Goal: Go to known website: Access a specific website the user already knows

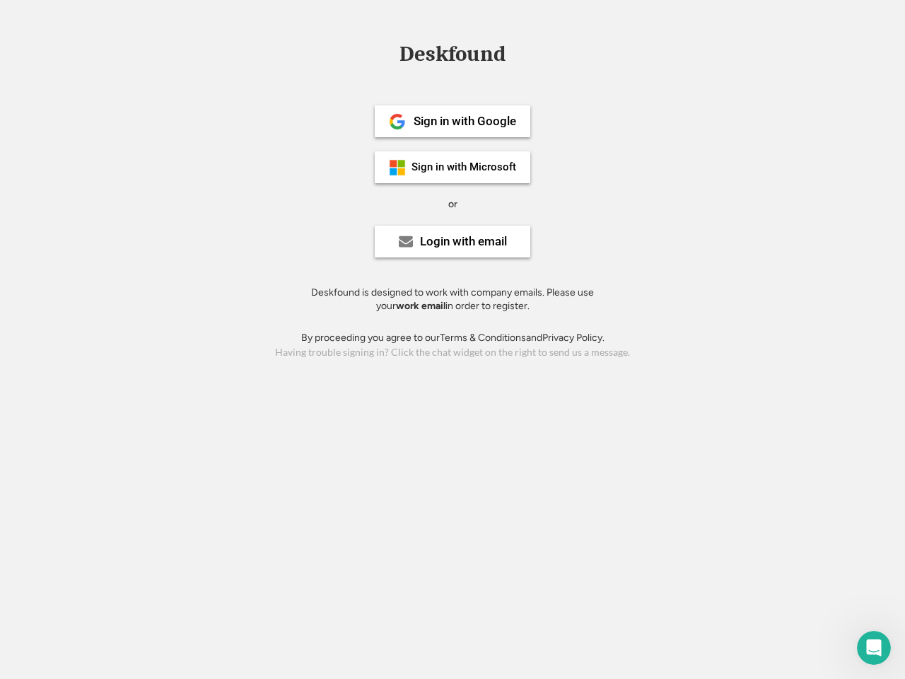
click at [452, 202] on div "or" at bounding box center [452, 204] width 9 height 14
click at [452, 57] on div "Deskfound" at bounding box center [452, 54] width 120 height 22
click at [387, 53] on div "Deskfound" at bounding box center [452, 56] width 905 height 27
click at [452, 57] on div "Deskfound" at bounding box center [452, 54] width 120 height 22
click at [452, 204] on div "or" at bounding box center [452, 204] width 9 height 14
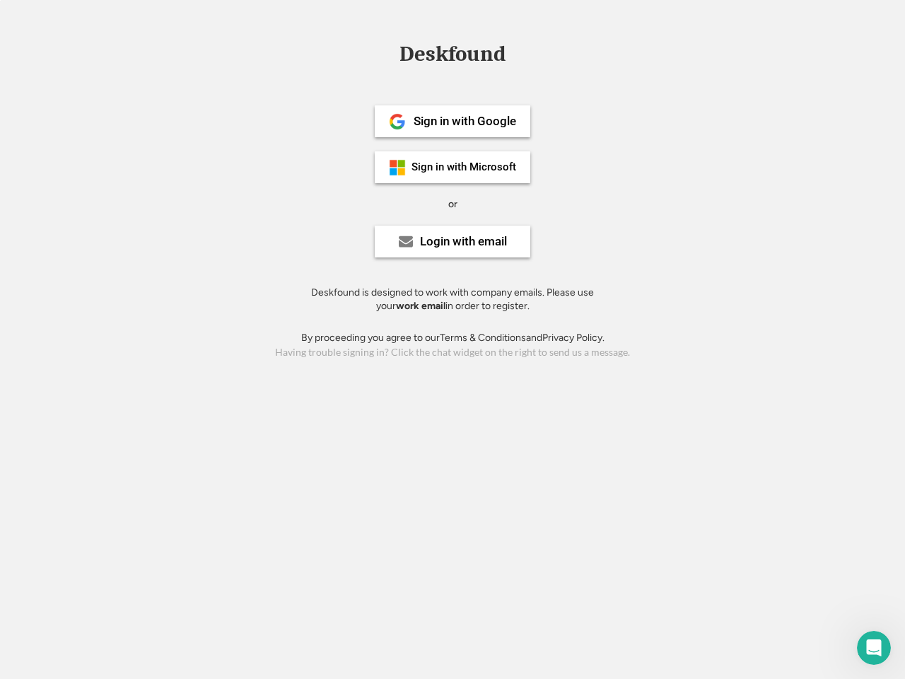
click at [452, 121] on div "Sign in with Google" at bounding box center [465, 121] width 103 height 12
click at [464, 121] on div "Sign in with Google" at bounding box center [465, 121] width 103 height 12
click at [397, 122] on img at bounding box center [397, 121] width 17 height 17
click at [452, 167] on div "Sign in with Microsoft" at bounding box center [463, 167] width 105 height 11
click at [464, 167] on div "Sign in with Microsoft" at bounding box center [463, 167] width 105 height 11
